Goal: Task Accomplishment & Management: Manage account settings

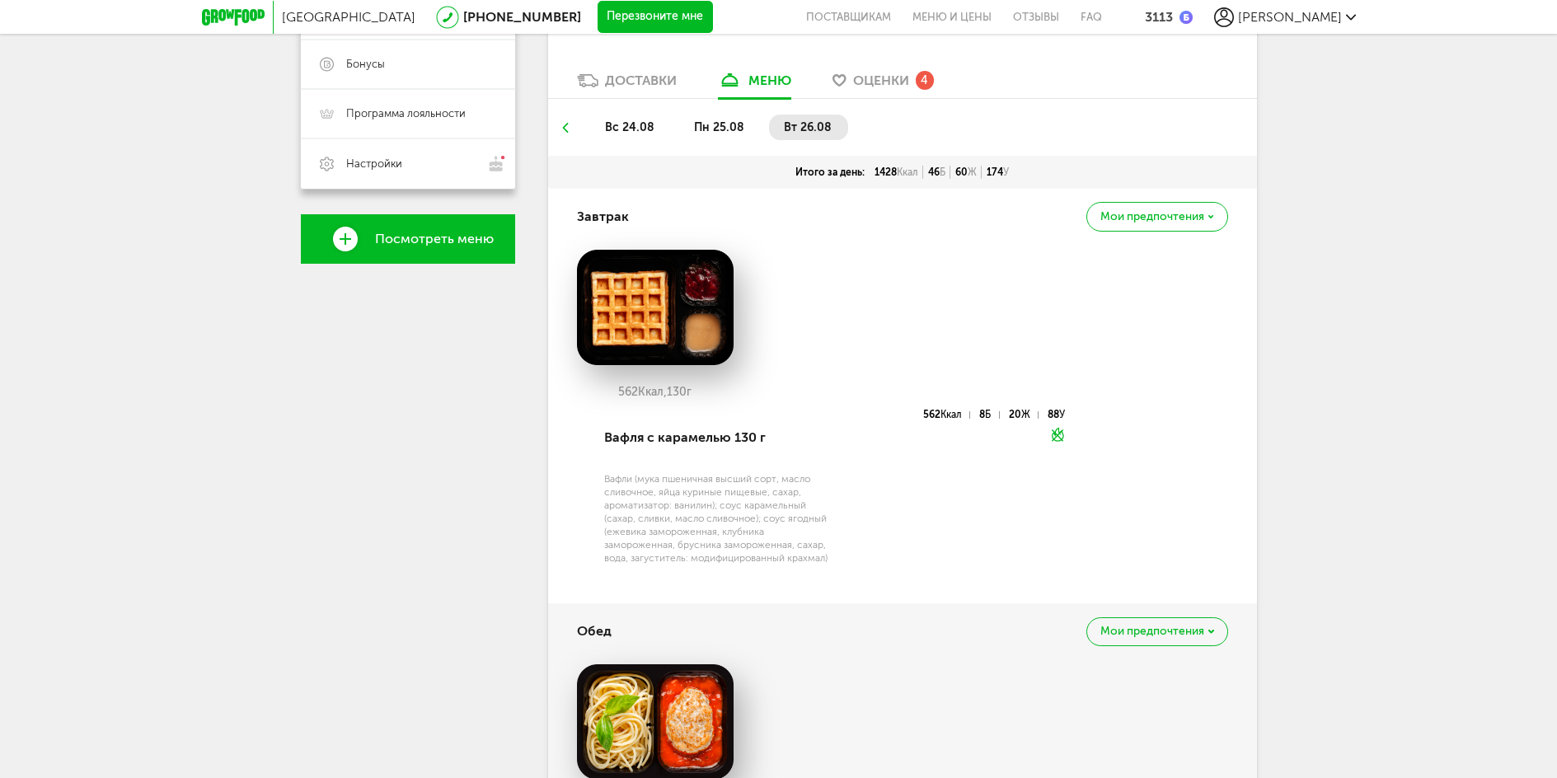
scroll to position [406, 0]
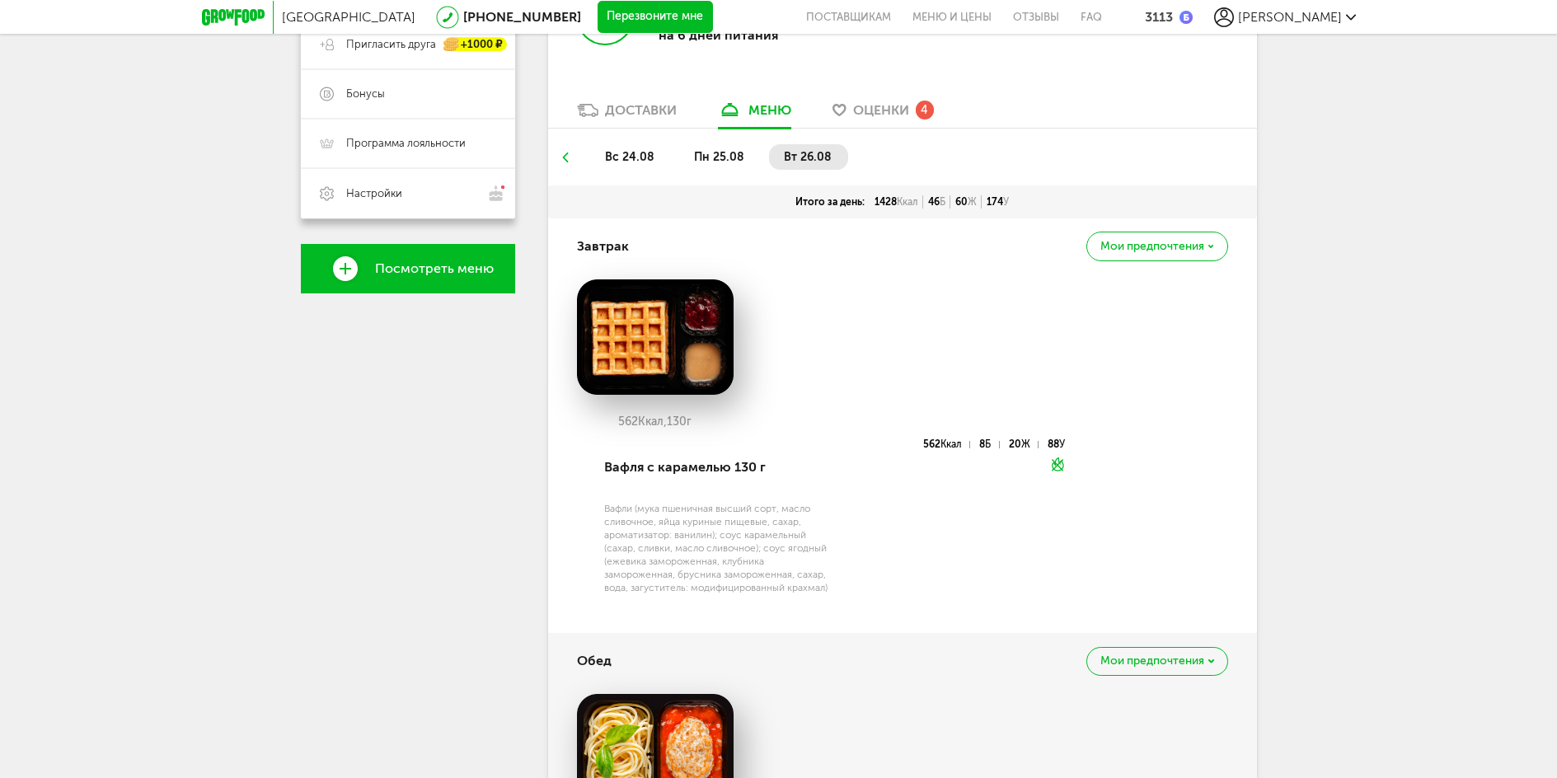
click at [883, 108] on span "Оценки" at bounding box center [881, 110] width 56 height 16
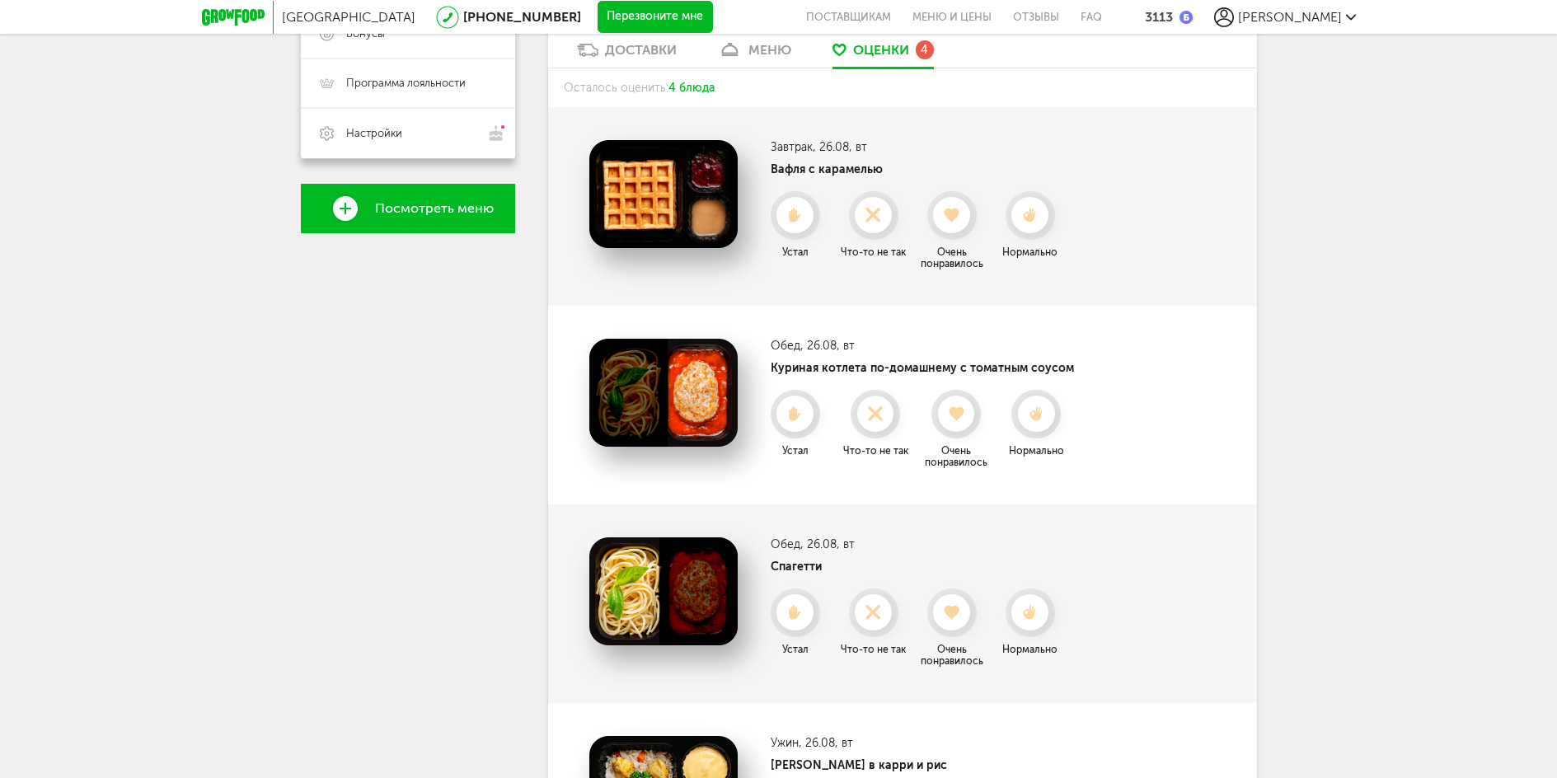
scroll to position [460, 0]
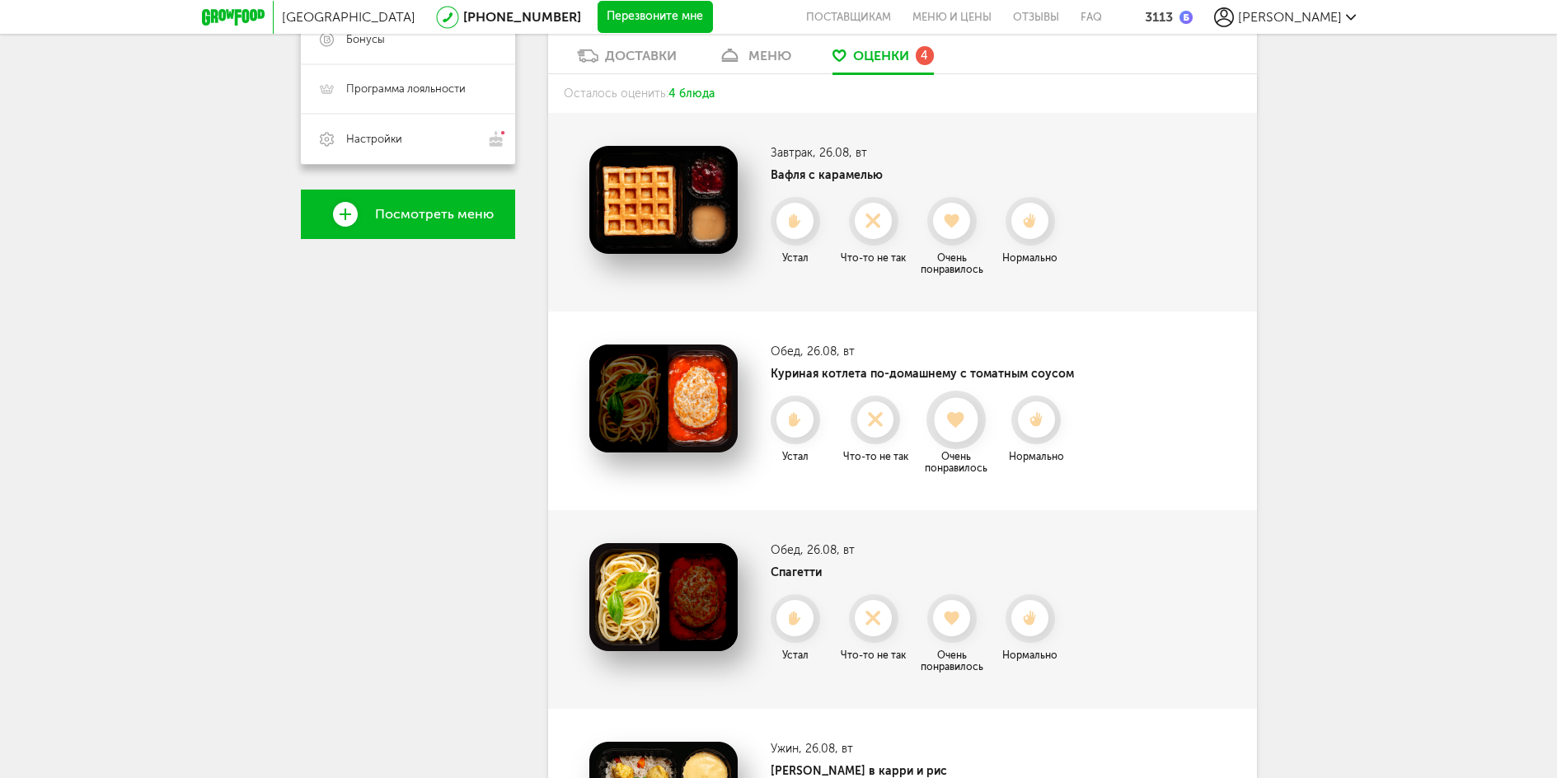
click at [951, 421] on use at bounding box center [957, 419] width 18 height 16
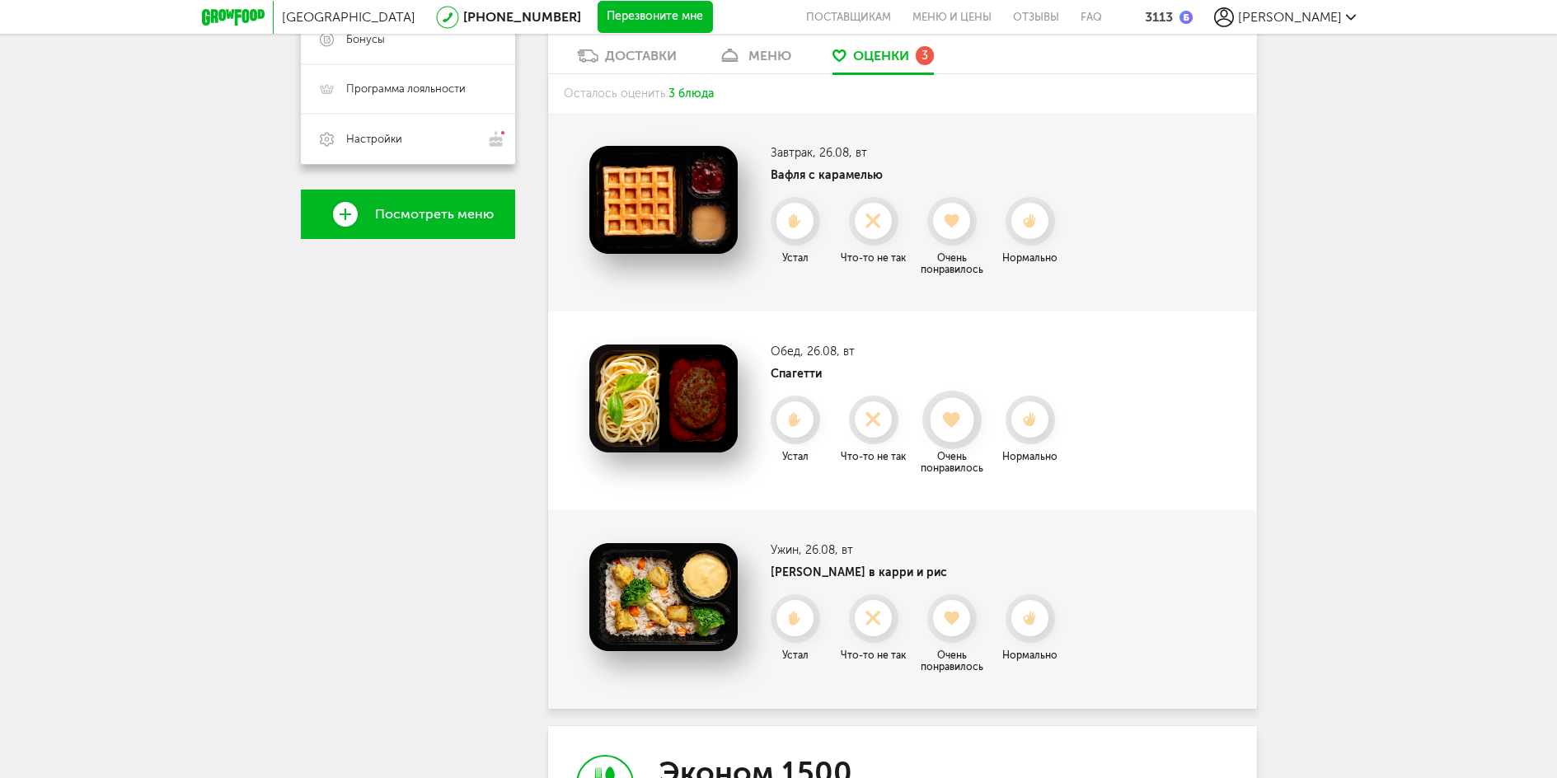
click at [951, 433] on div at bounding box center [952, 420] width 44 height 44
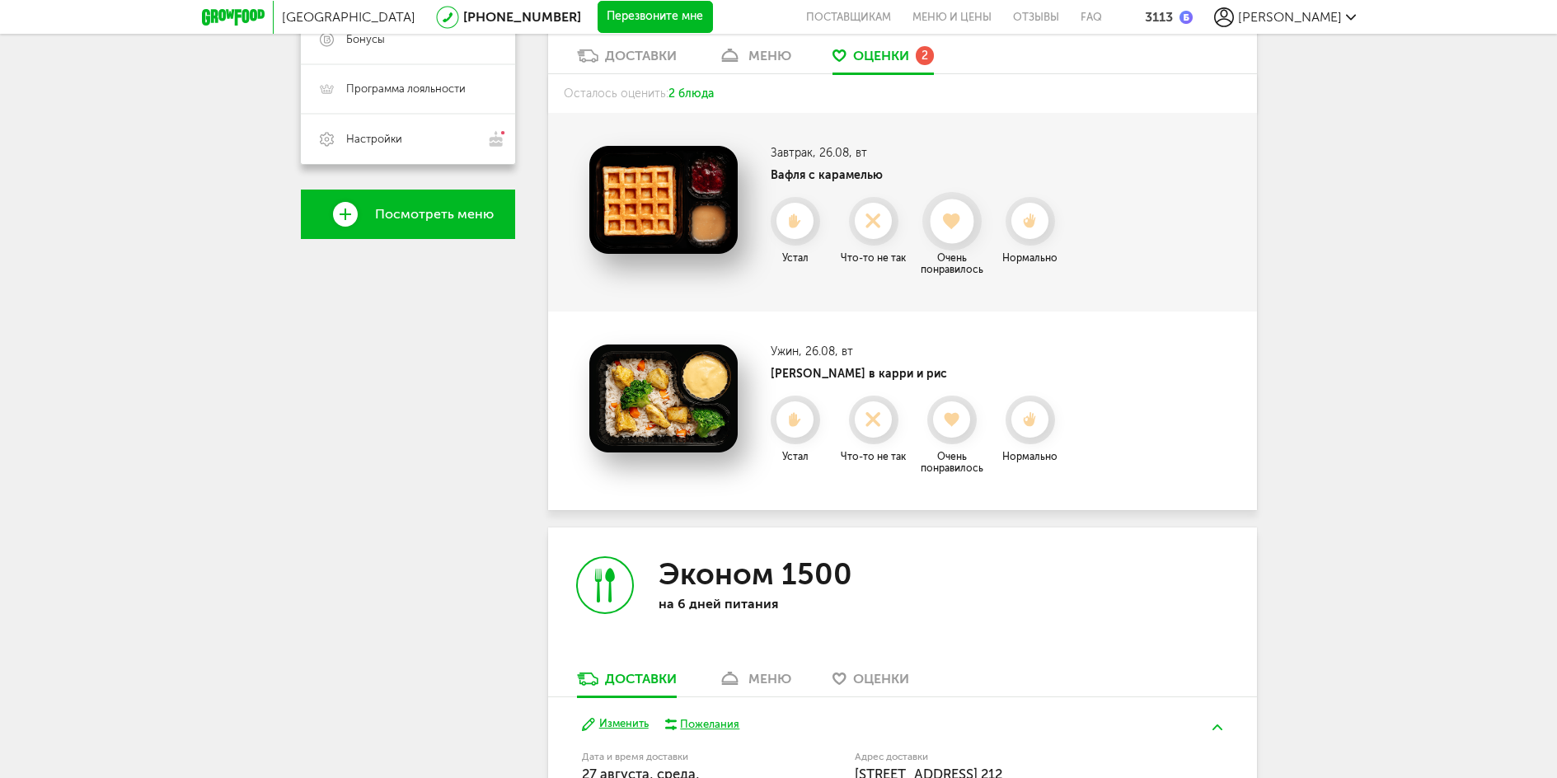
click at [952, 222] on use at bounding box center [952, 221] width 18 height 16
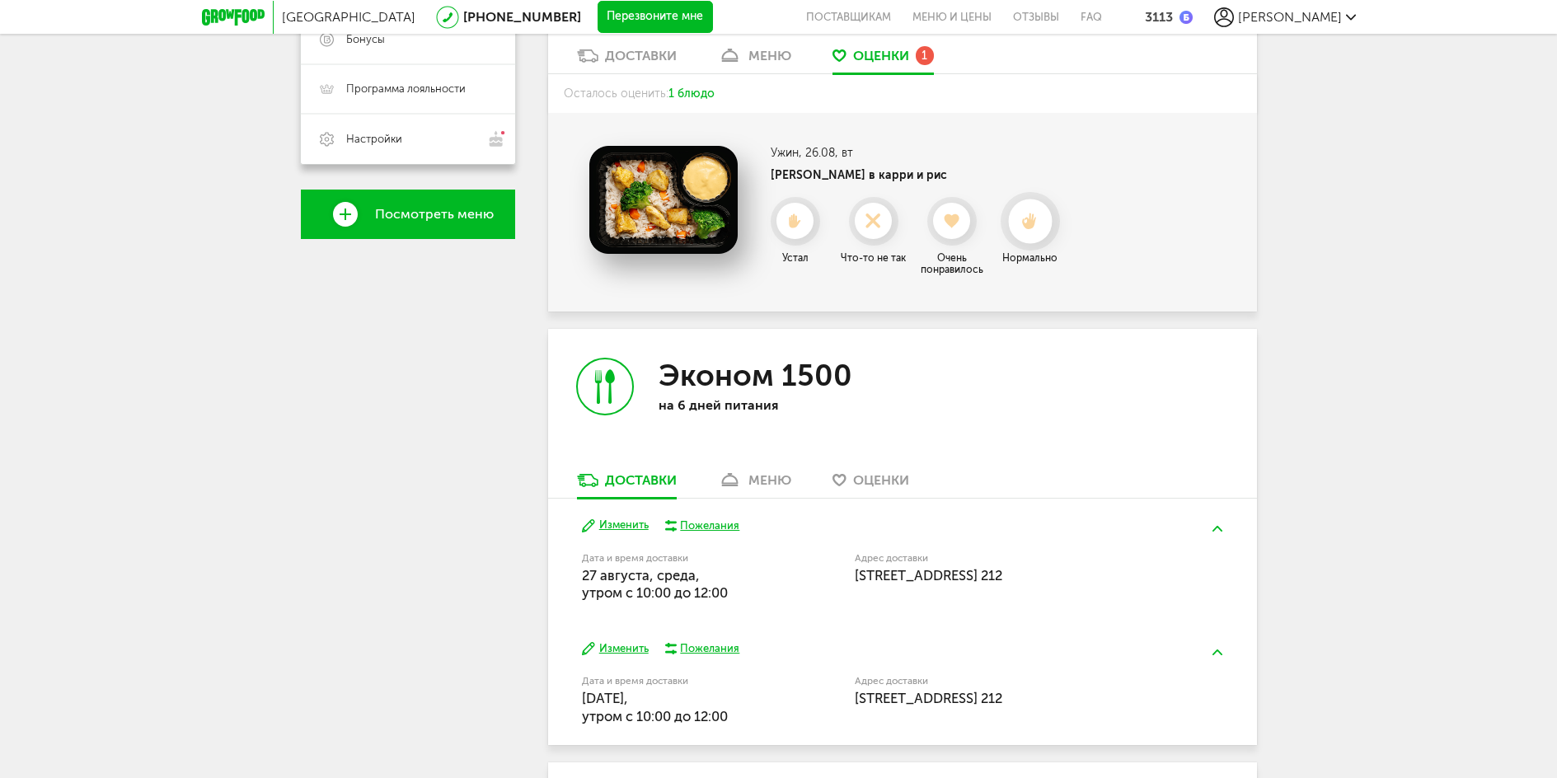
click at [1027, 214] on icon at bounding box center [1030, 222] width 44 height 18
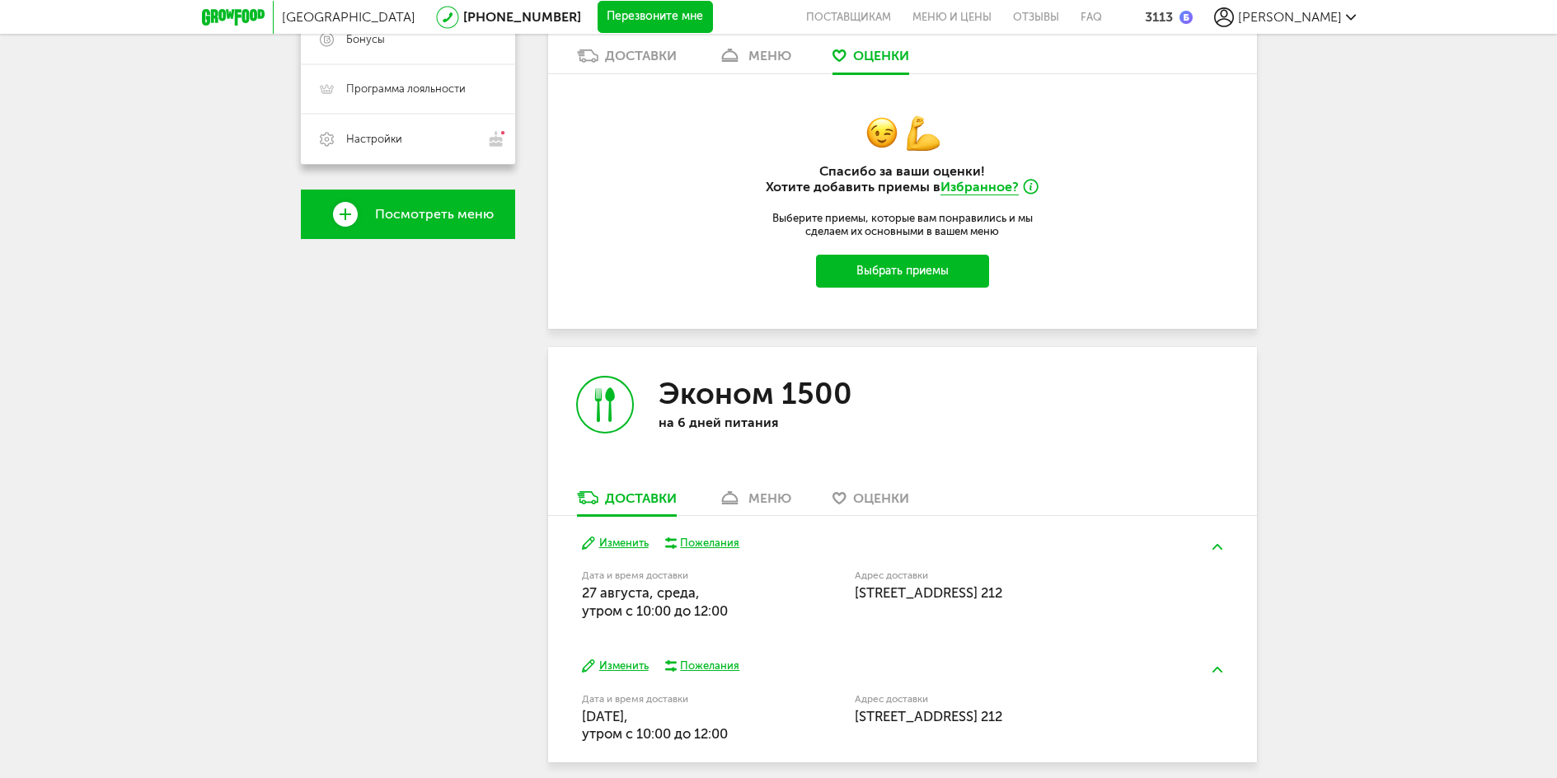
click at [894, 282] on button "Выбрать приемы" at bounding box center [902, 271] width 173 height 33
click at [912, 267] on button "Выбрать приемы" at bounding box center [902, 271] width 173 height 33
click at [885, 276] on button "Выбрать приемы" at bounding box center [902, 271] width 173 height 33
click at [885, 269] on button "Выбрать приемы" at bounding box center [902, 271] width 173 height 33
click at [883, 269] on button "Выбрать приемы" at bounding box center [902, 271] width 173 height 33
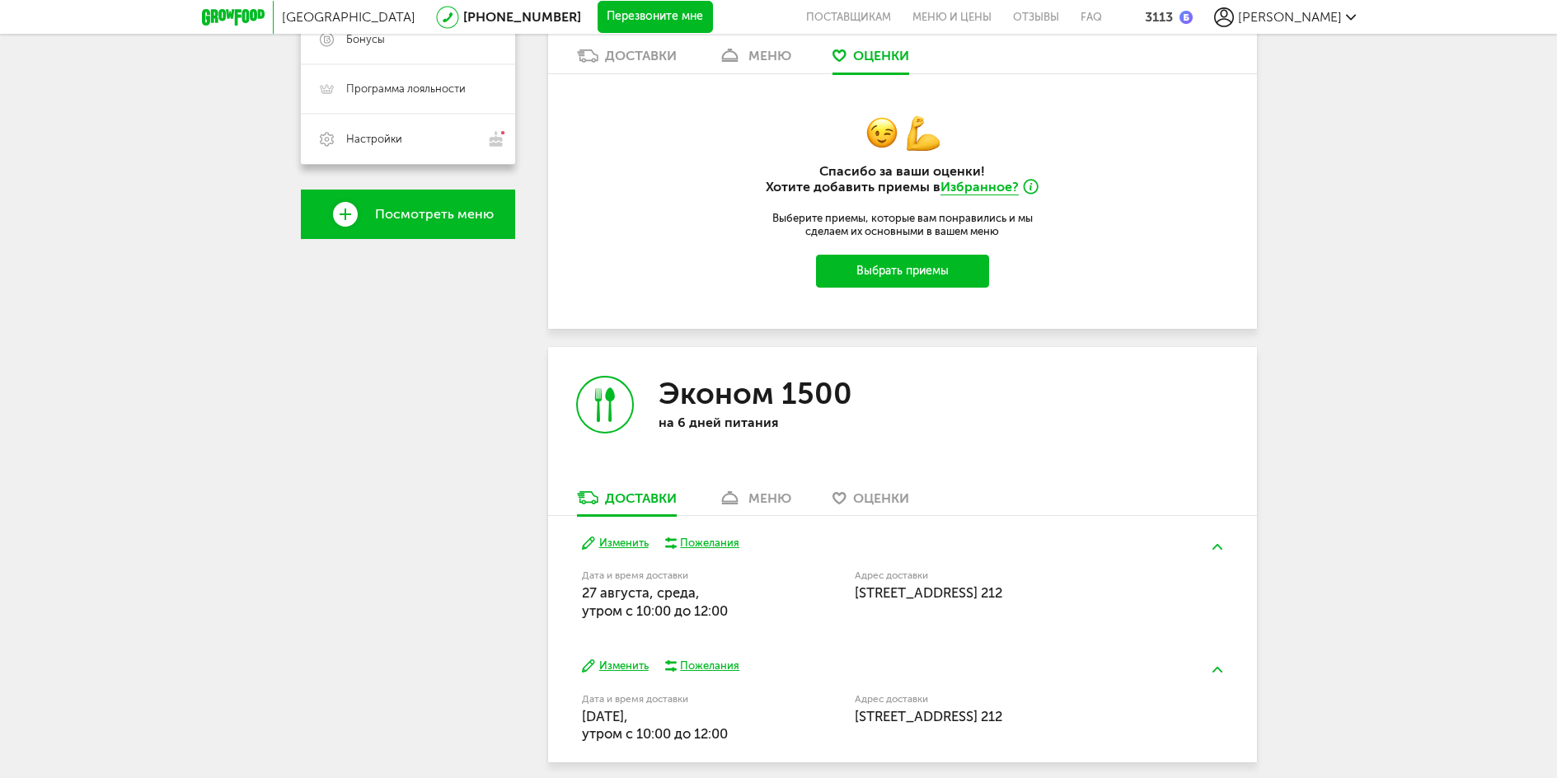
click at [883, 269] on button "Выбрать приемы" at bounding box center [902, 271] width 173 height 33
click at [871, 273] on button "Выбрать приемы" at bounding box center [902, 271] width 173 height 33
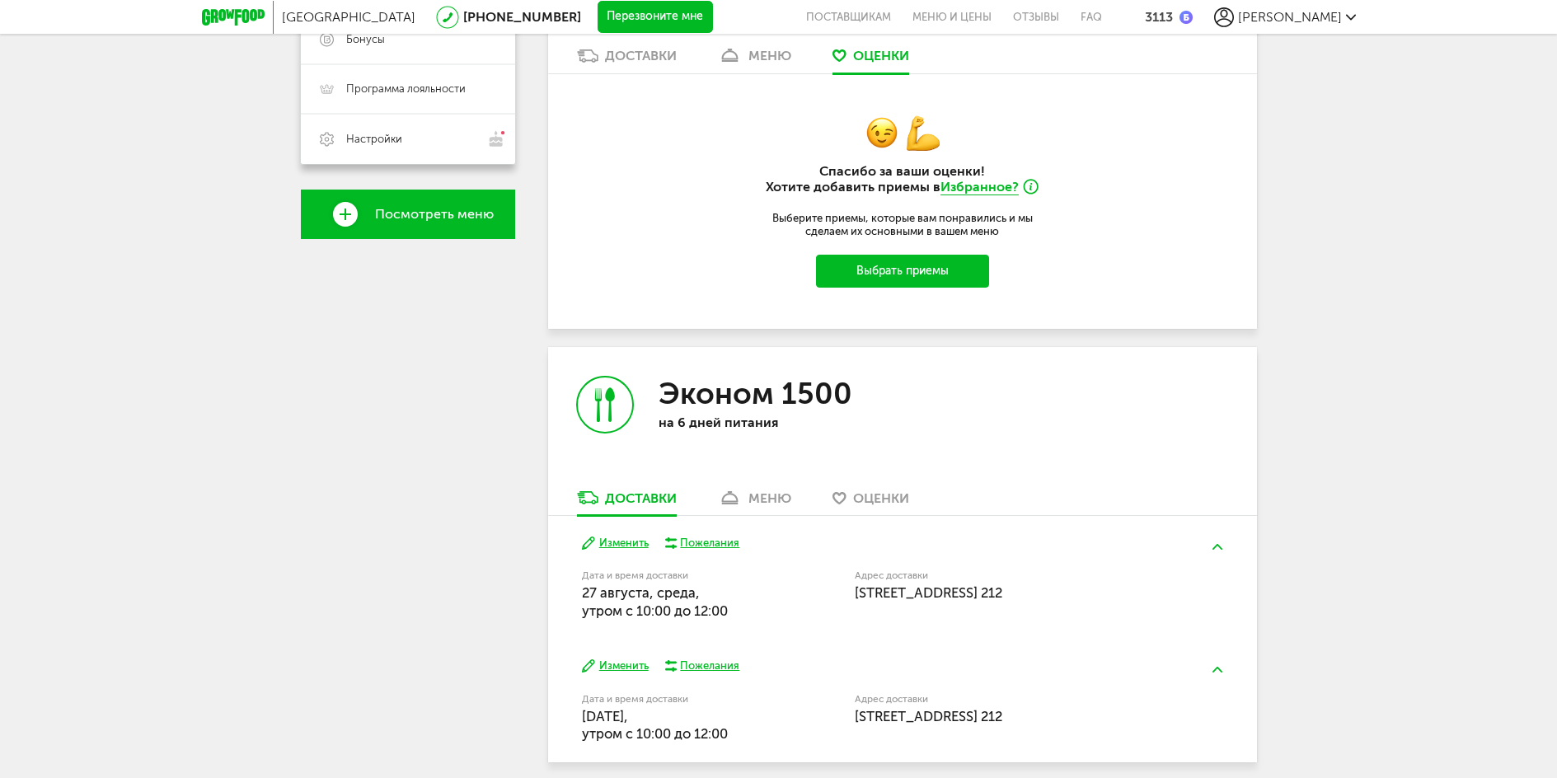
click at [871, 272] on button "Выбрать приемы" at bounding box center [902, 271] width 173 height 33
click at [899, 271] on button "Выбрать приемы" at bounding box center [902, 271] width 173 height 33
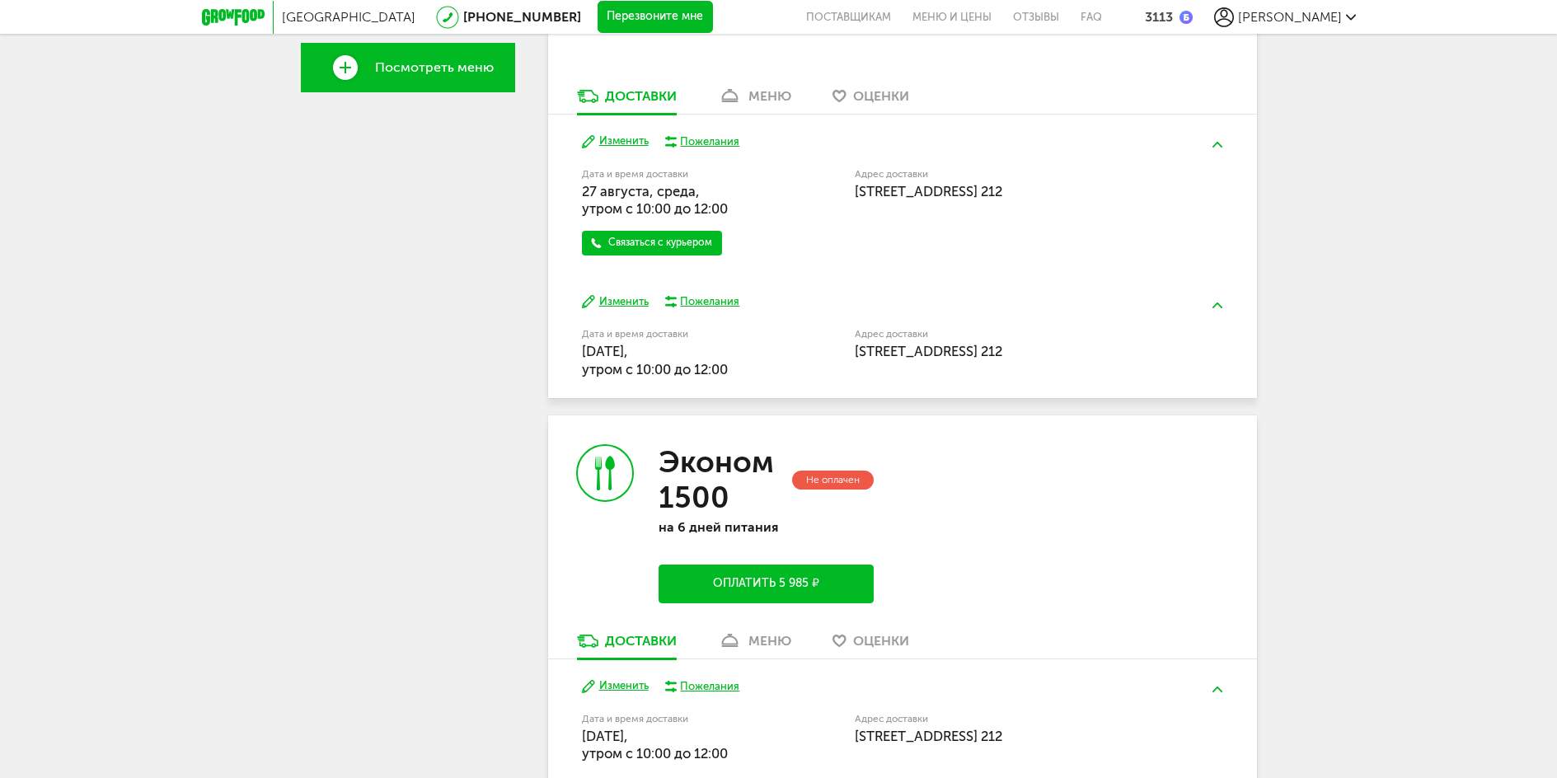
scroll to position [570, 0]
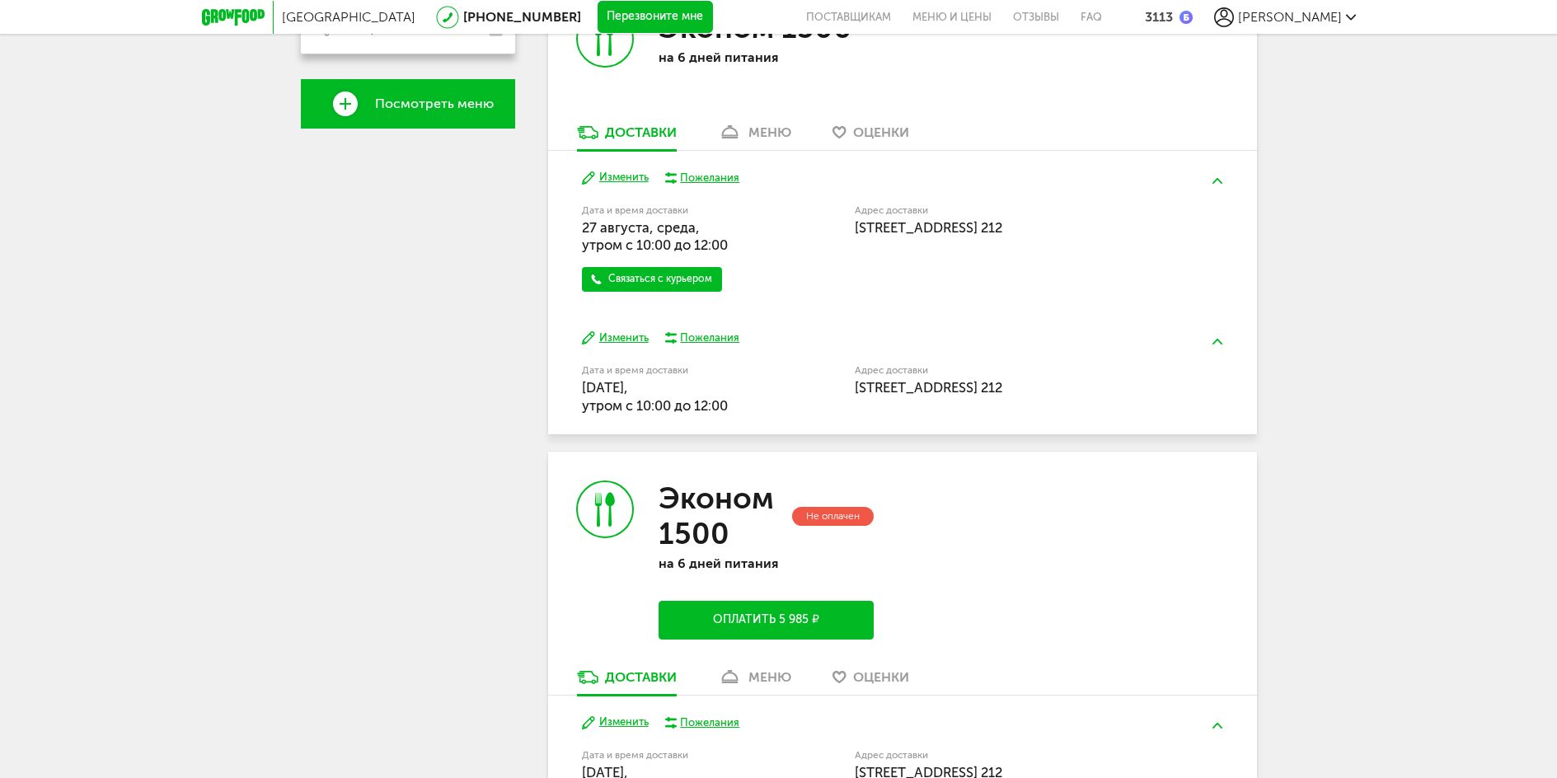
click at [769, 130] on div "меню" at bounding box center [770, 132] width 43 height 16
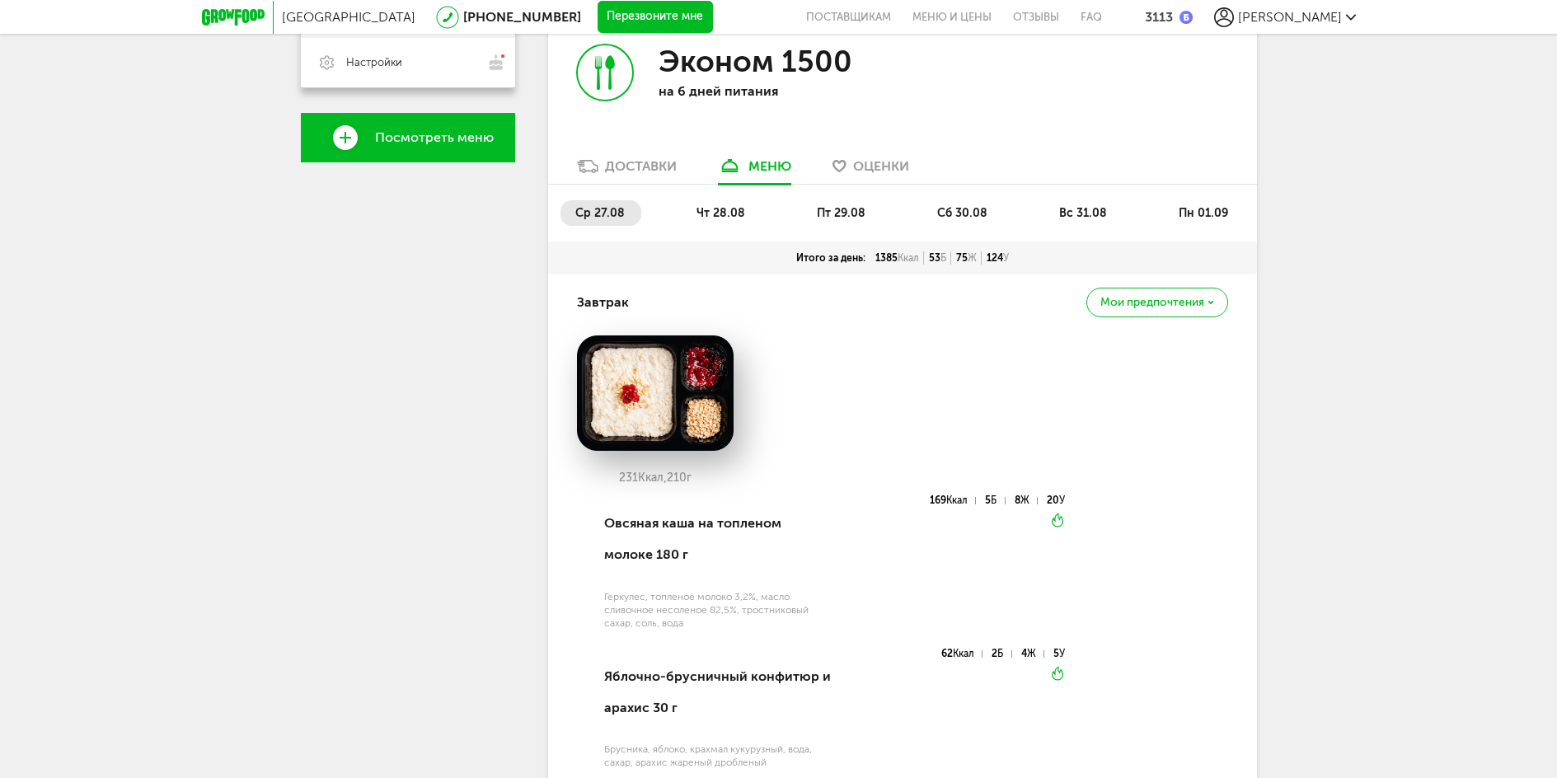
scroll to position [510, 0]
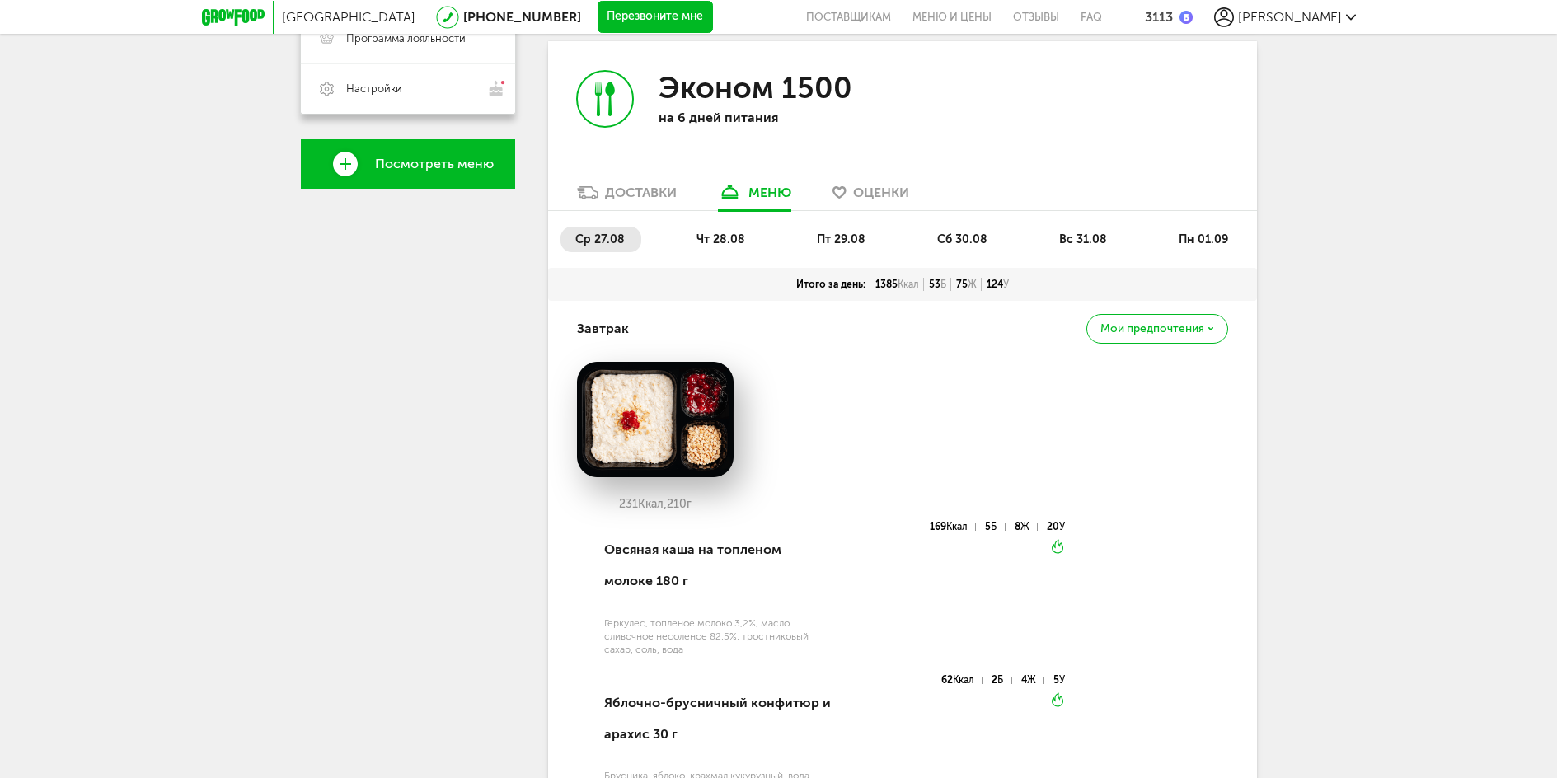
click at [719, 234] on span "чт 28.08" at bounding box center [721, 239] width 49 height 14
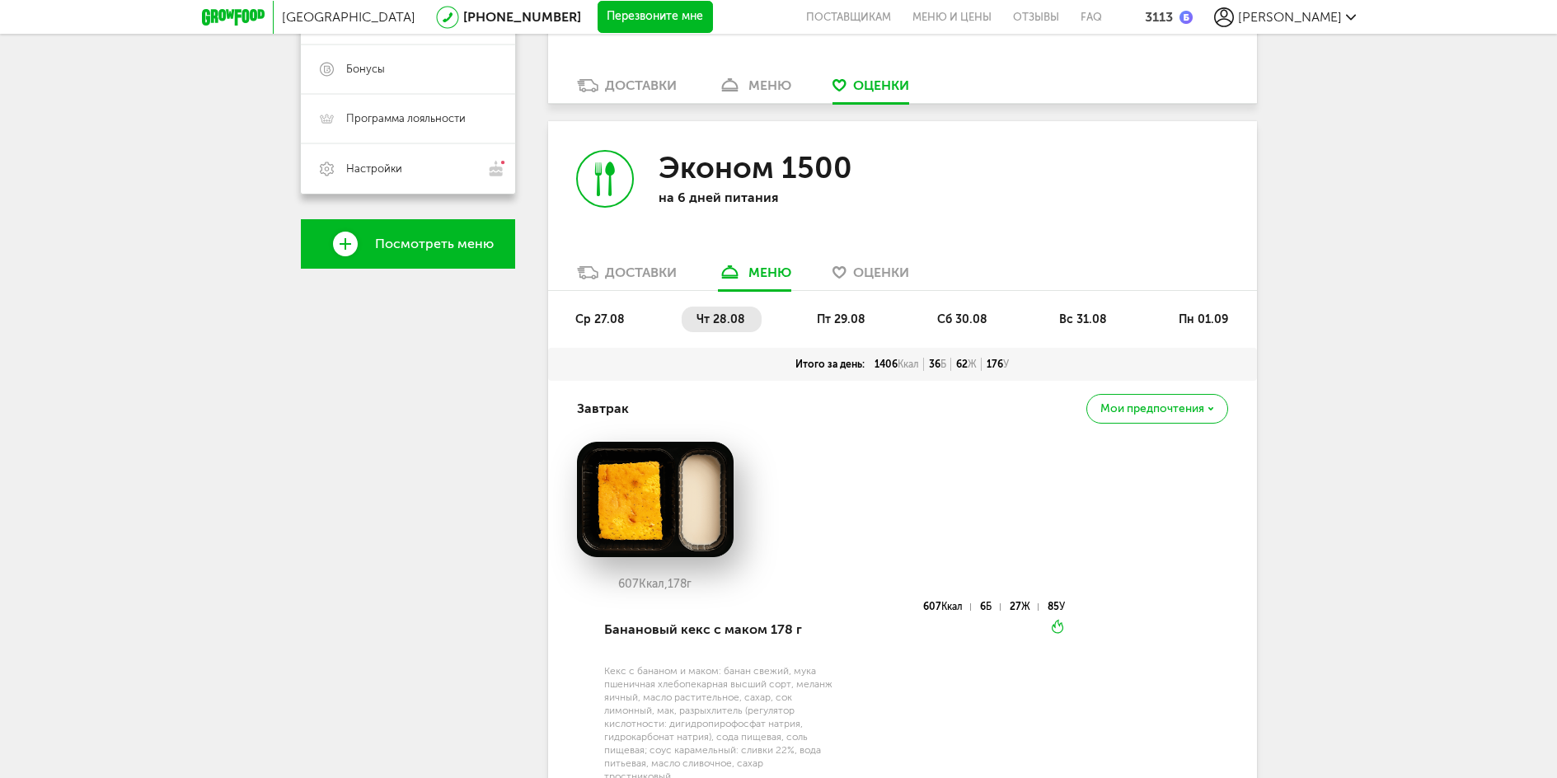
scroll to position [263, 0]
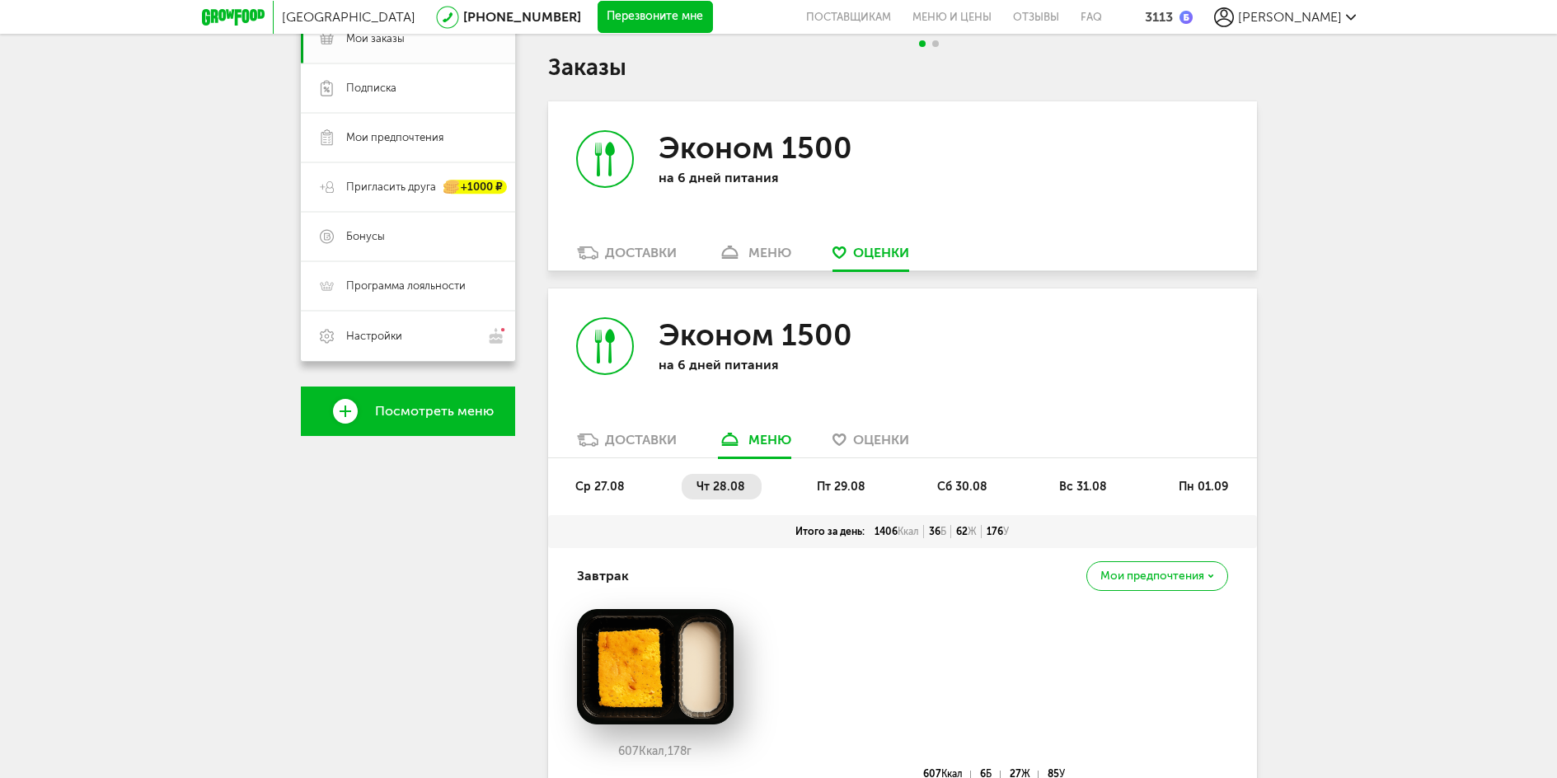
click at [849, 481] on span "пт 29.08" at bounding box center [841, 487] width 49 height 14
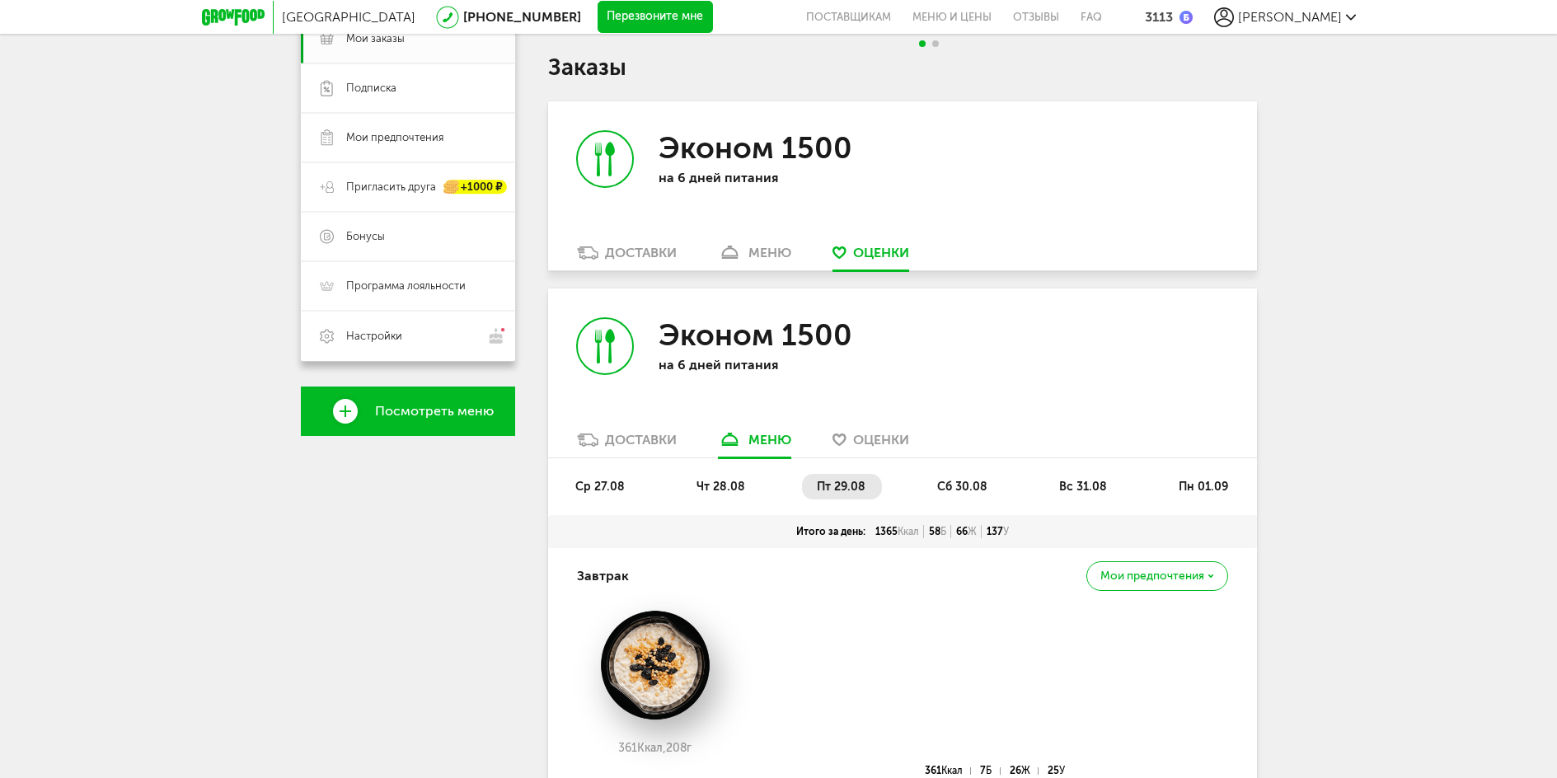
click at [958, 491] on span "сб 30.08" at bounding box center [962, 487] width 50 height 14
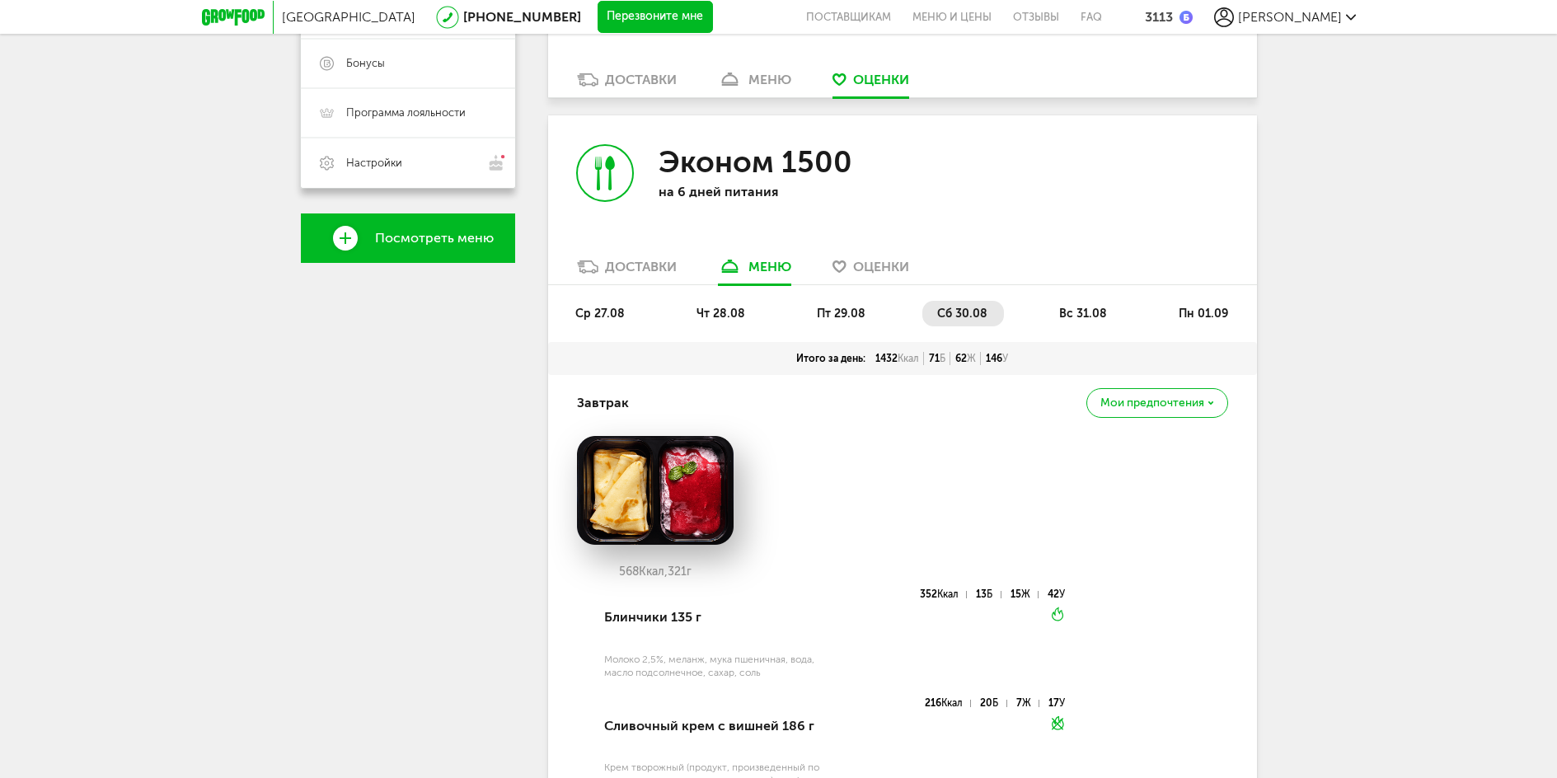
scroll to position [428, 0]
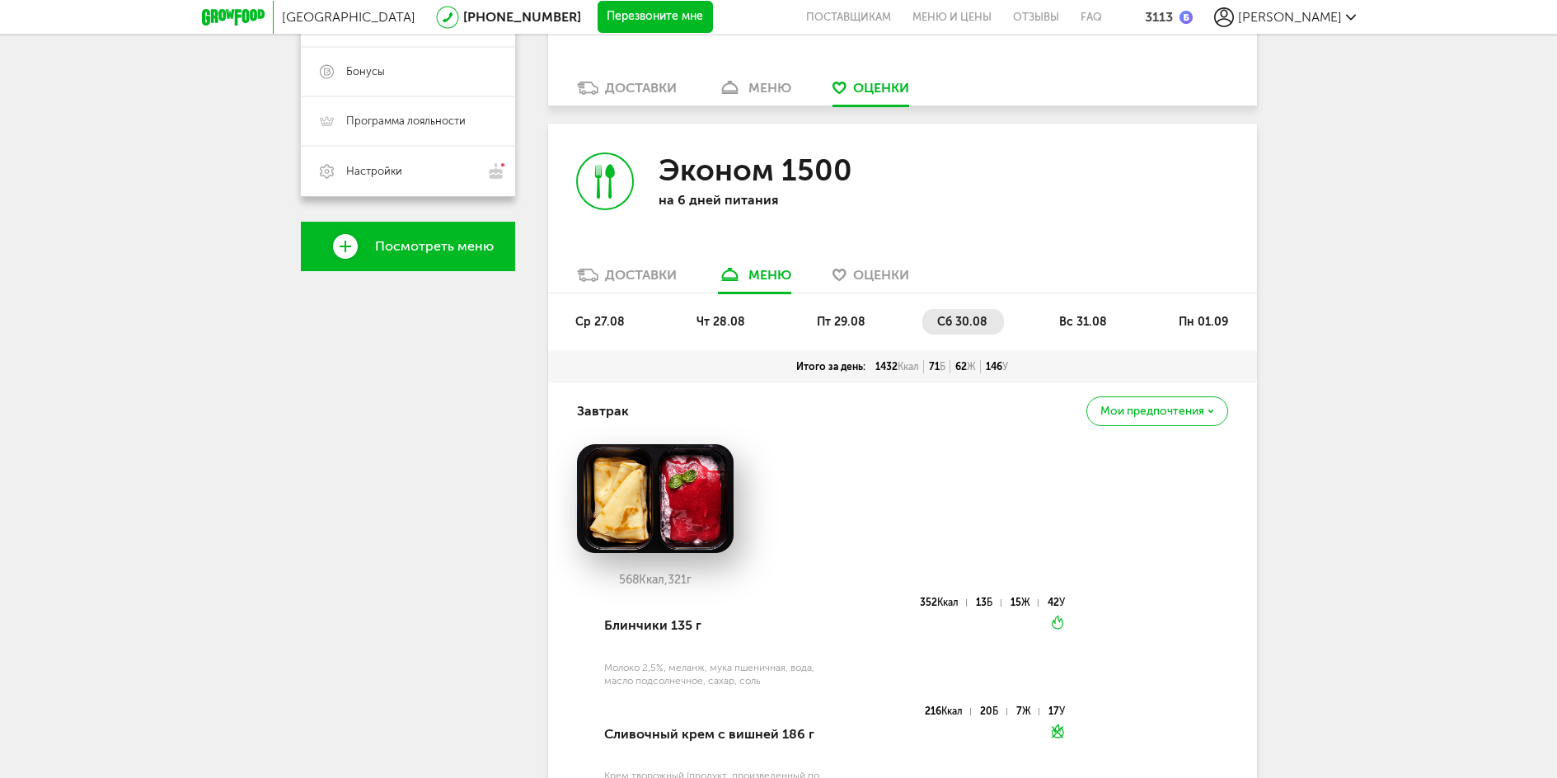
click at [1085, 312] on li "вс 31.08" at bounding box center [1083, 322] width 79 height 26
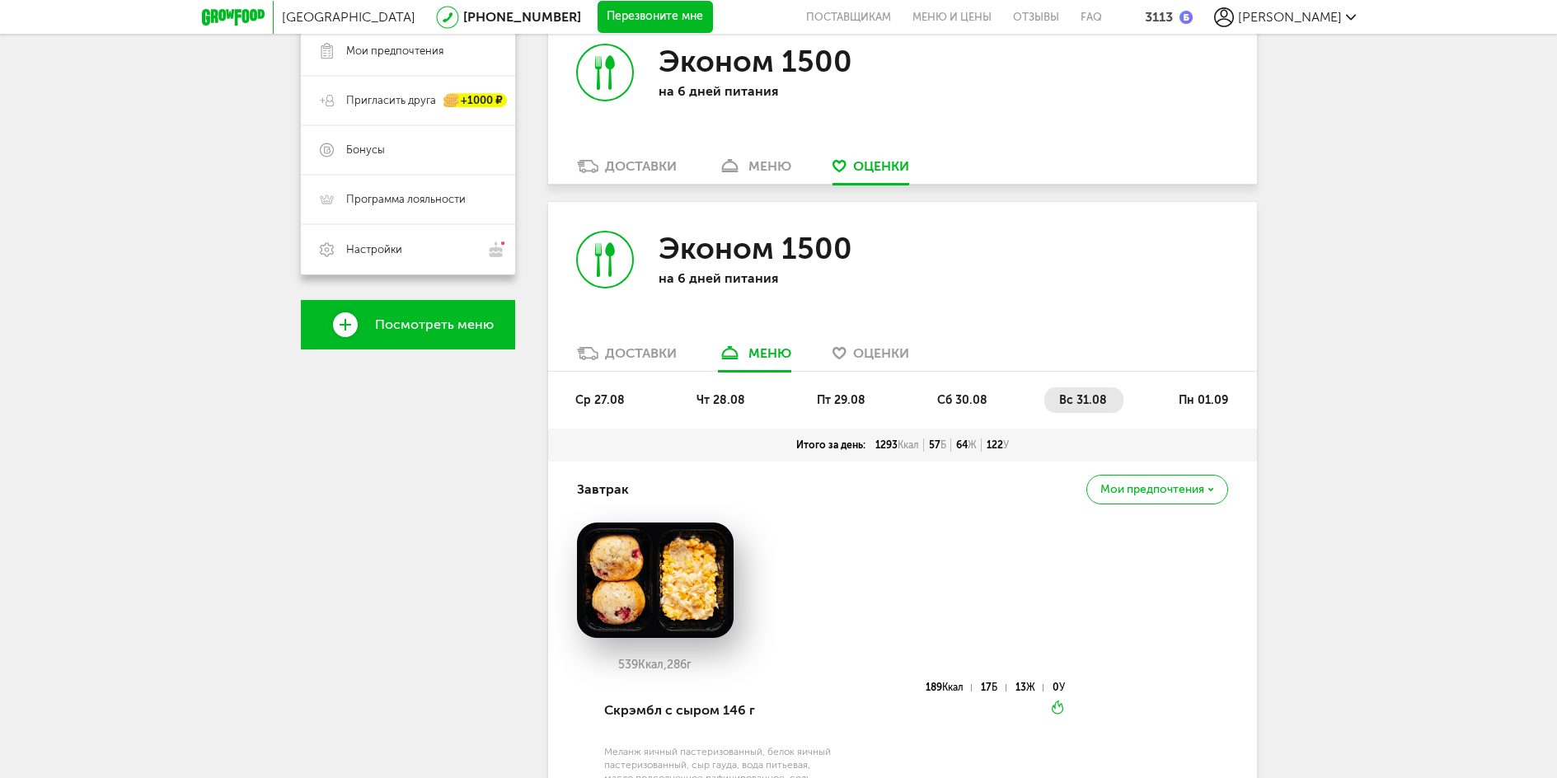
scroll to position [345, 0]
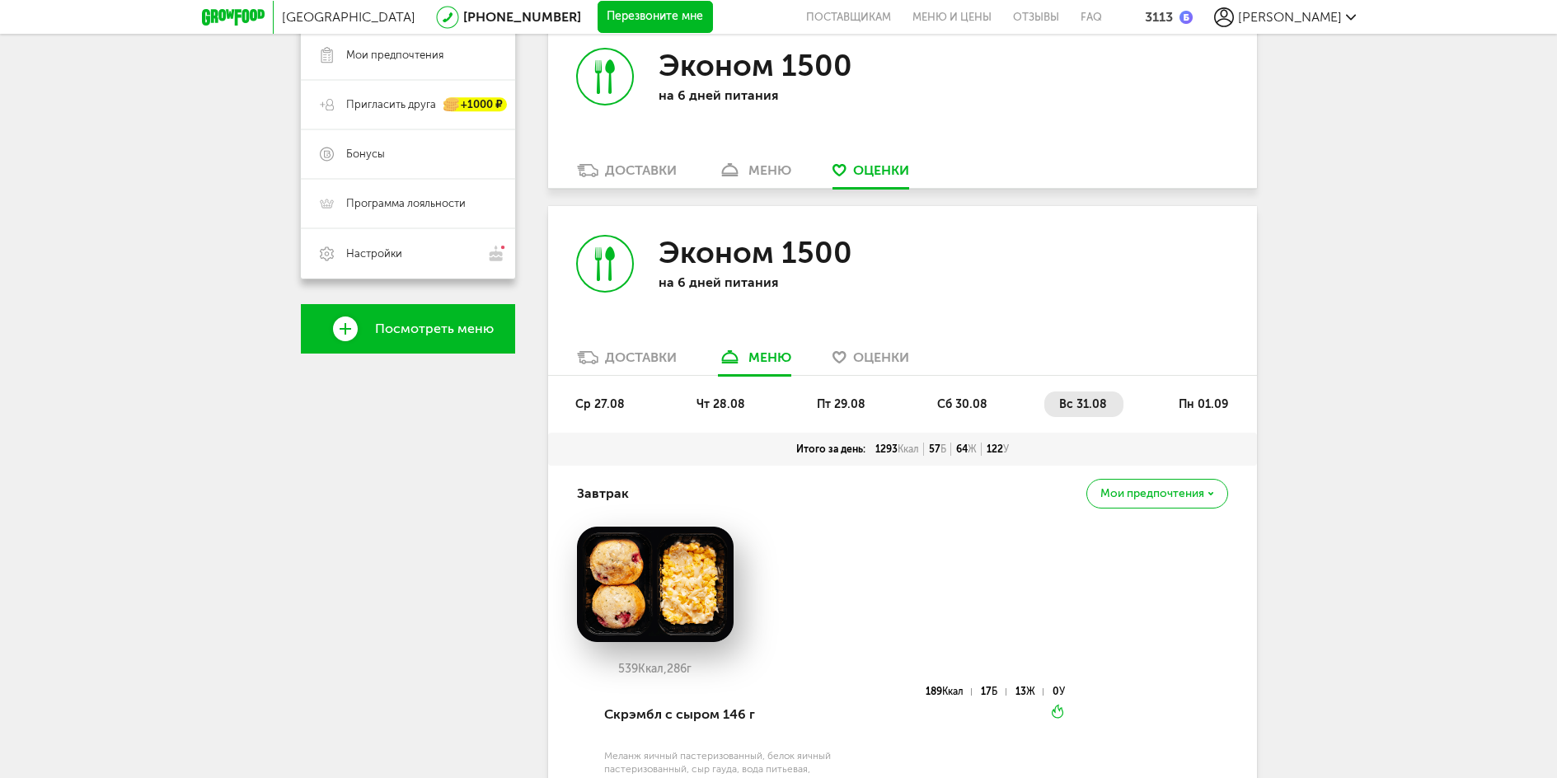
click at [1209, 407] on span "пн 01.09" at bounding box center [1203, 404] width 49 height 14
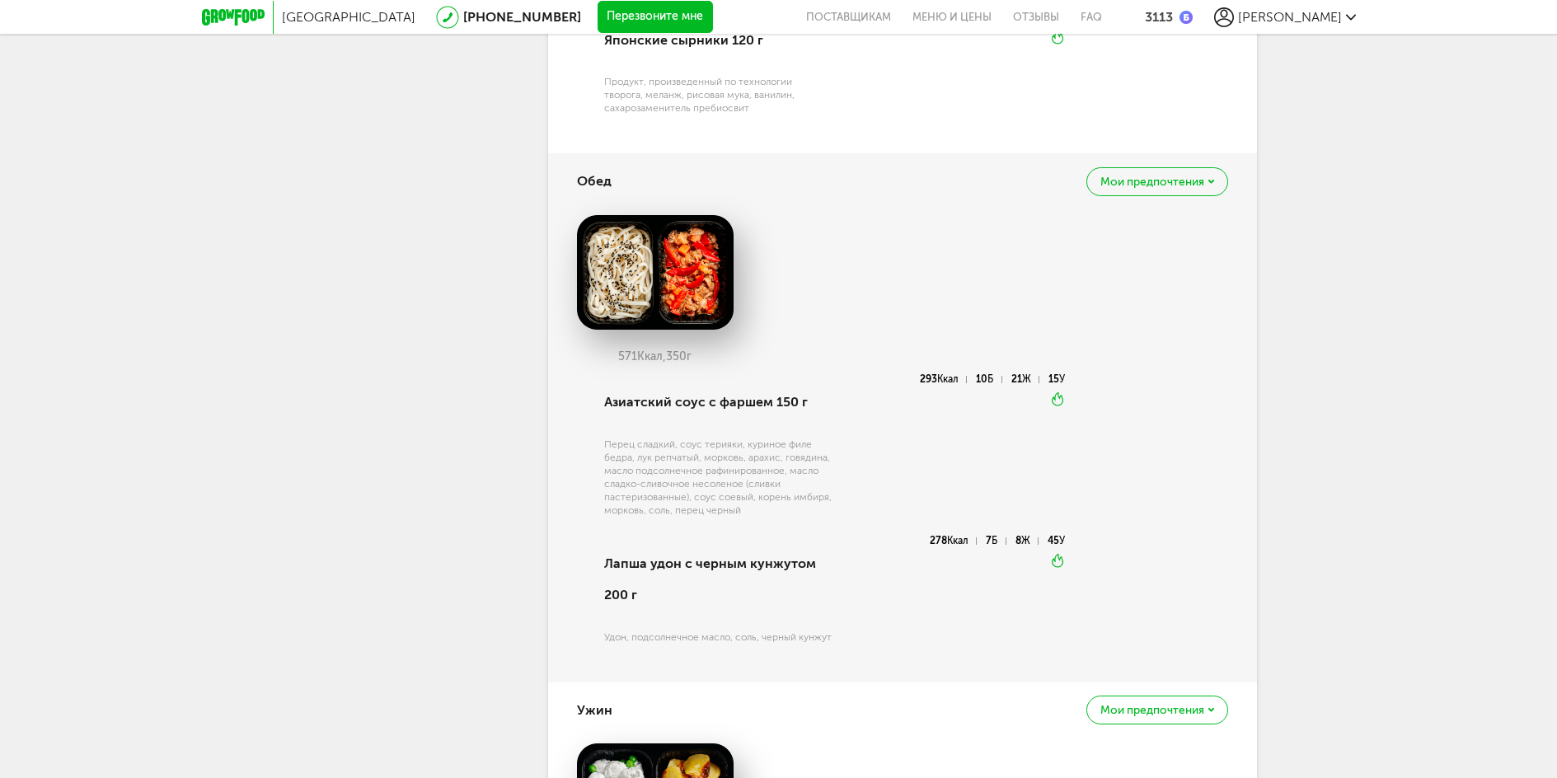
scroll to position [840, 0]
